Goal: Complete application form: Complete application form

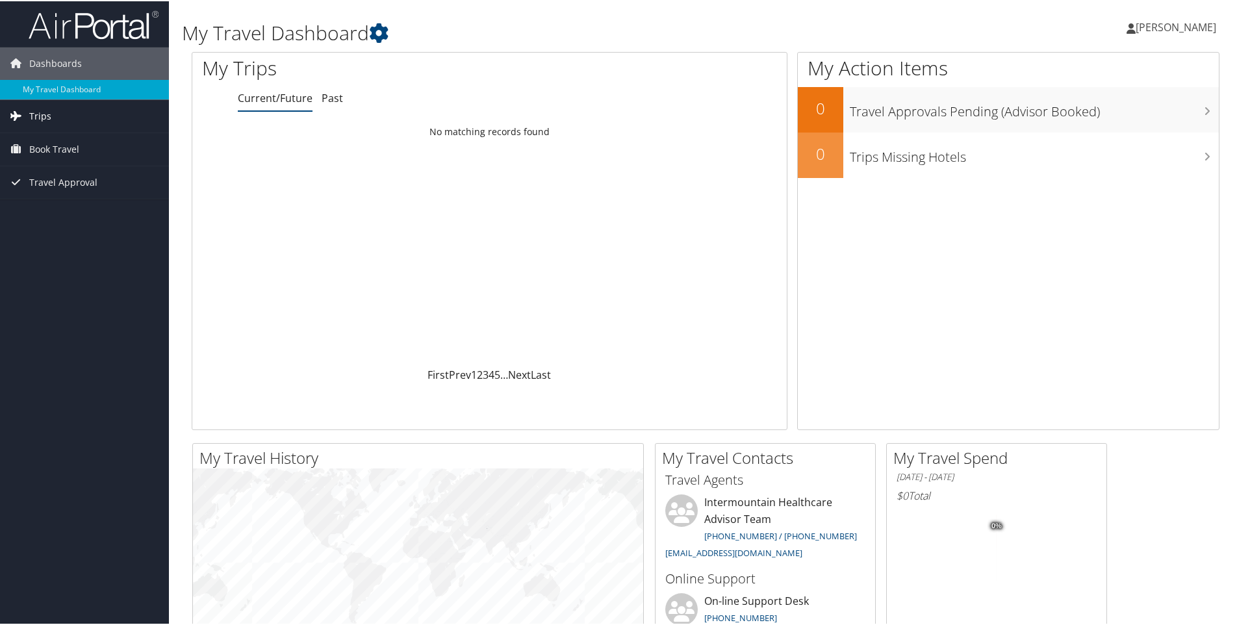
click at [29, 112] on span "Trips" at bounding box center [40, 115] width 22 height 32
click at [50, 179] on link "Trips Missing Hotels" at bounding box center [84, 179] width 169 height 19
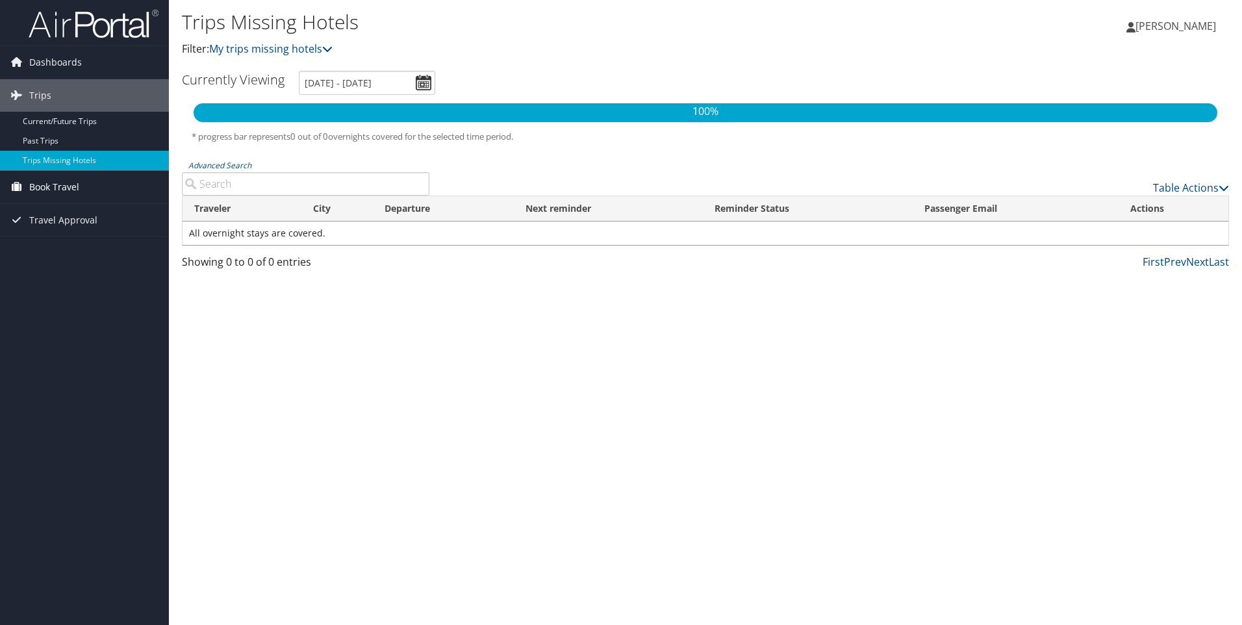
click at [59, 186] on span "Book Travel" at bounding box center [54, 187] width 50 height 32
click at [66, 215] on link "Agent Booking Request" at bounding box center [84, 212] width 169 height 19
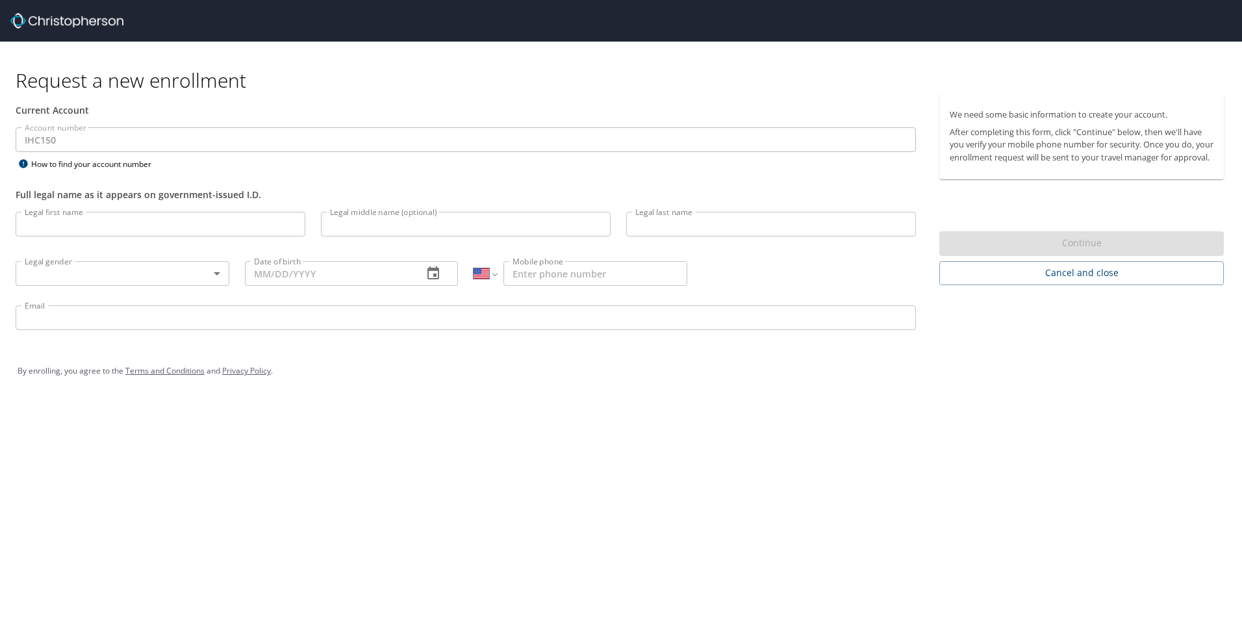
select select "US"
click at [221, 226] on input "Legal first name" at bounding box center [161, 224] width 290 height 25
type input "[PERSON_NAME]"
type input "Caesar"
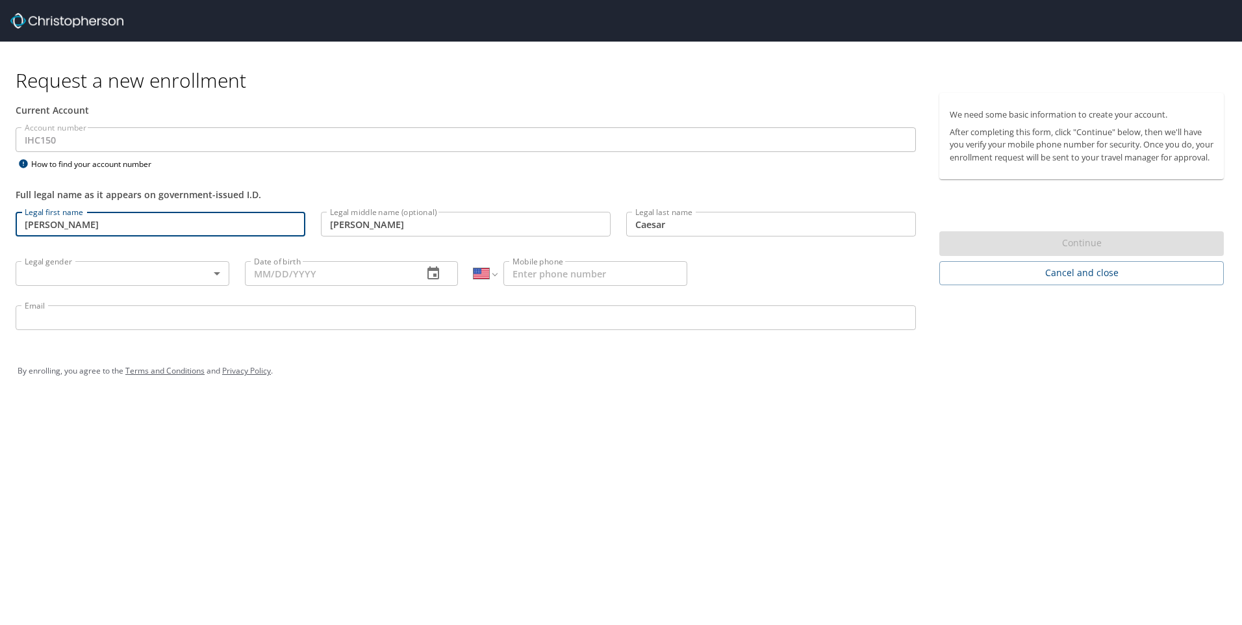
type input "[DATE]"
type input "[PHONE_NUMBER]"
type input "[PERSON_NAME][EMAIL_ADDRESS][PERSON_NAME][DOMAIN_NAME]"
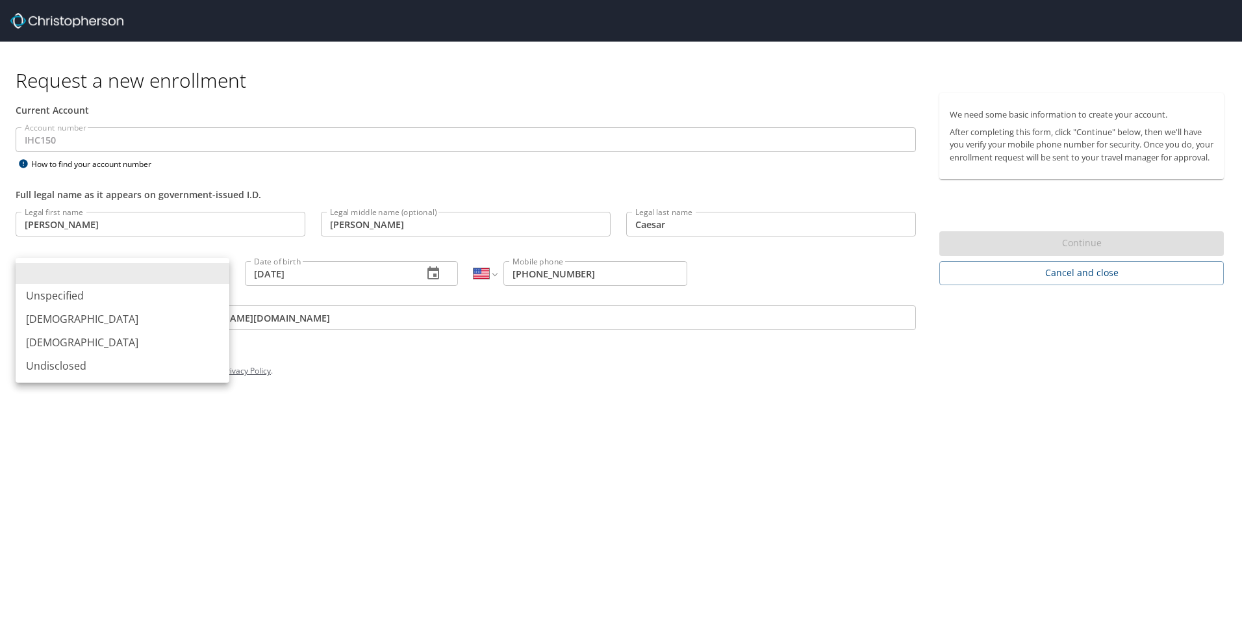
click at [213, 273] on body "Request a new enrollment Current Account Account number IHC150 Account number H…" at bounding box center [621, 312] width 1242 height 625
click at [107, 343] on li "[DEMOGRAPHIC_DATA]" at bounding box center [123, 342] width 214 height 23
type input "[DEMOGRAPHIC_DATA]"
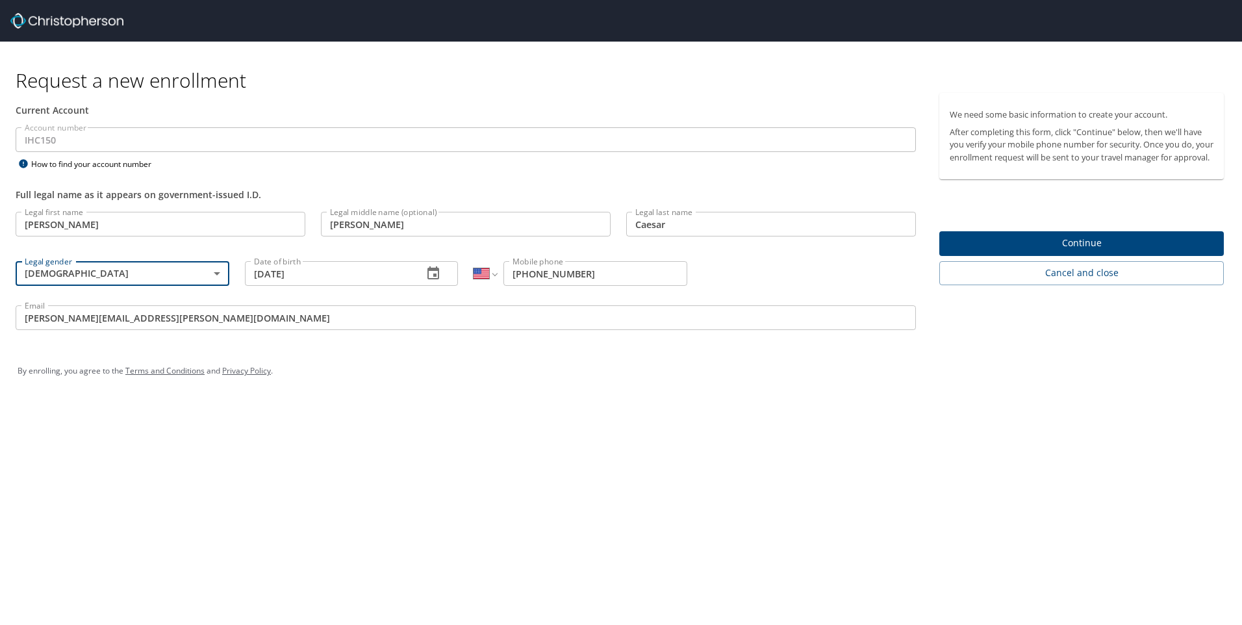
click at [1090, 251] on span "Continue" at bounding box center [1082, 243] width 264 height 16
